Goal: Complete application form

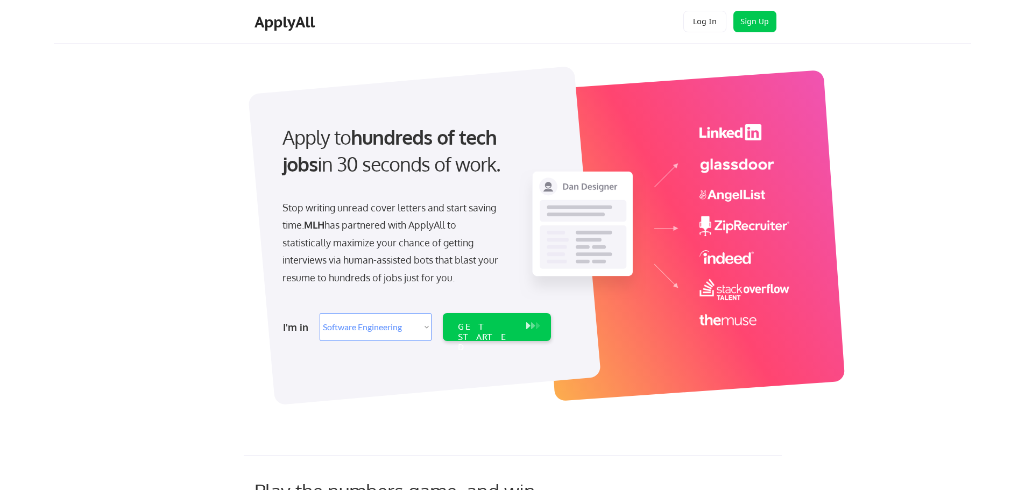
select select ""engineering""
click at [399, 328] on select "Select Role Software Engineering Product Management Customer Success Sales UI/U…" at bounding box center [376, 327] width 112 height 28
select select ""it_security""
click at [320, 313] on select "Select Role Software Engineering Product Management Customer Success Sales UI/U…" at bounding box center [376, 327] width 112 height 28
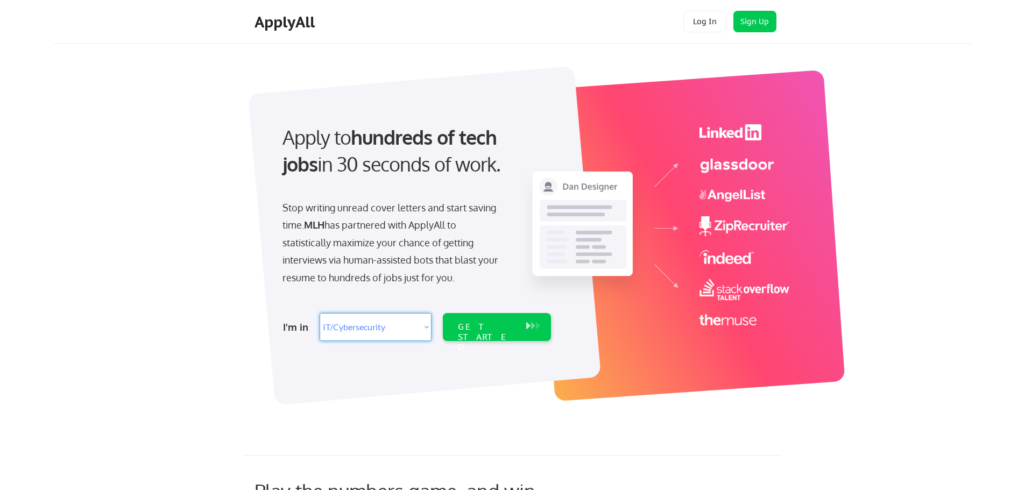
select select ""it_security""
click at [392, 324] on select "Select Role Software Engineering Product Management Customer Success Sales UI/U…" at bounding box center [376, 327] width 112 height 28
select select ""tech_finance_biz_ops_cos""
click at [320, 313] on select "Select Role Software Engineering Product Management Customer Success Sales UI/U…" at bounding box center [376, 327] width 112 height 28
select select ""tech_finance_biz_ops_cos""
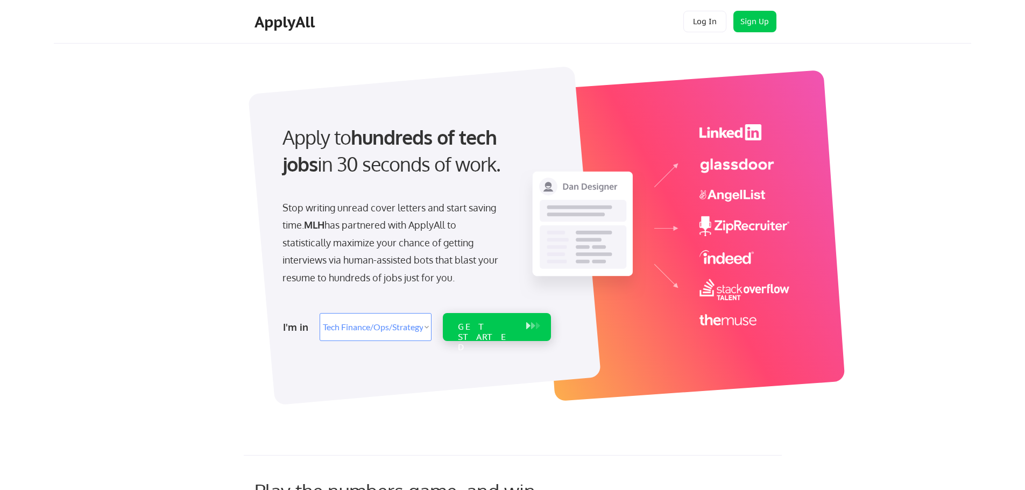
click at [458, 324] on div "GET STARTED" at bounding box center [487, 337] width 58 height 31
